Goal: Task Accomplishment & Management: Use online tool/utility

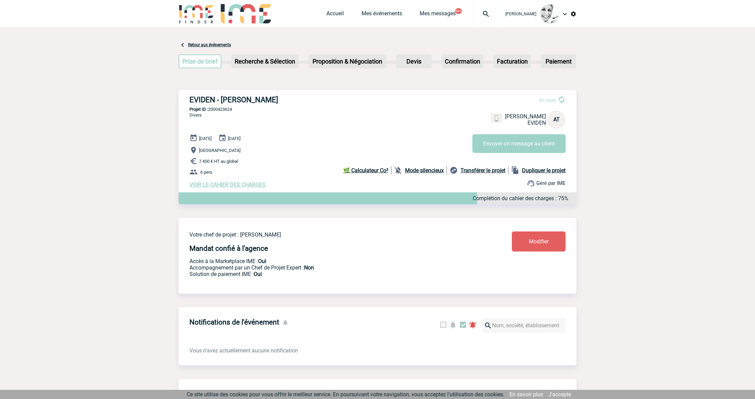
click at [488, 16] on img at bounding box center [486, 14] width 24 height 8
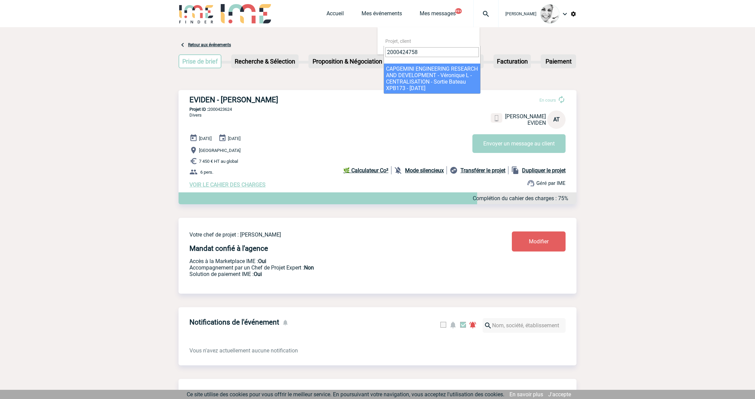
type input "2000424758"
select select "24259"
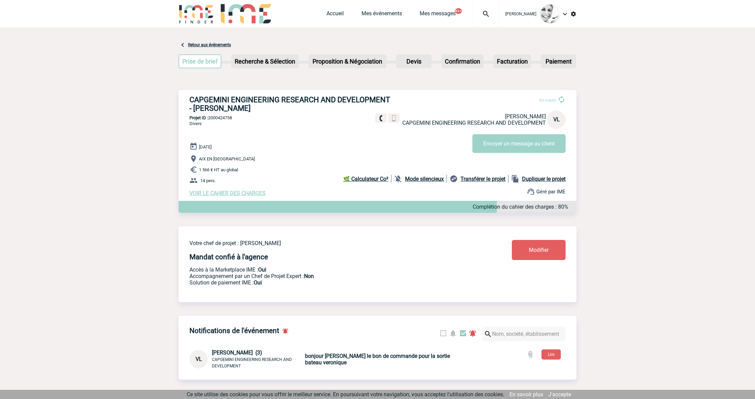
click at [488, 12] on img at bounding box center [486, 14] width 24 height 8
type input "2000423925"
select select "23426"
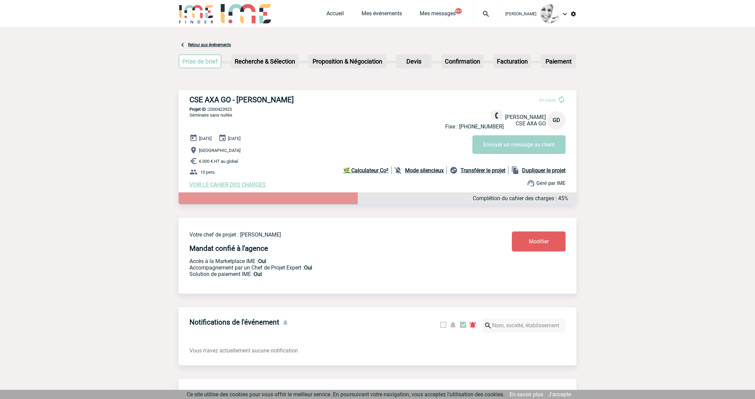
click at [464, 171] on b "Transférer le projet" at bounding box center [482, 170] width 45 height 6
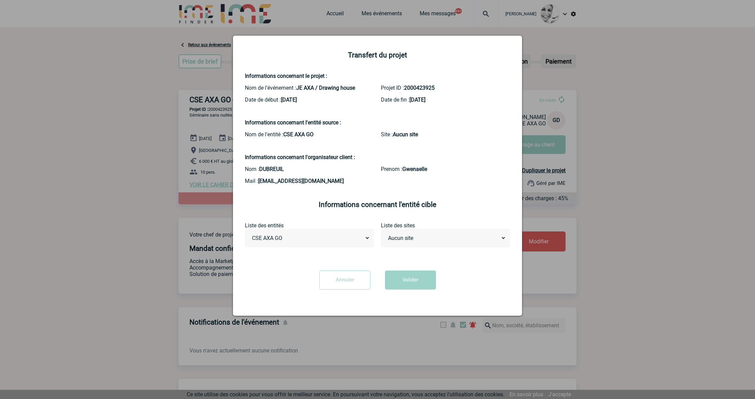
click at [318, 238] on select "AXA XL CSE AXA GO" at bounding box center [309, 238] width 121 height 11
drag, startPoint x: 342, startPoint y: 279, endPoint x: 346, endPoint y: 301, distance: 22.1
click at [342, 279] on input "Annuler" at bounding box center [344, 280] width 51 height 19
